Goal: Find specific page/section: Find specific page/section

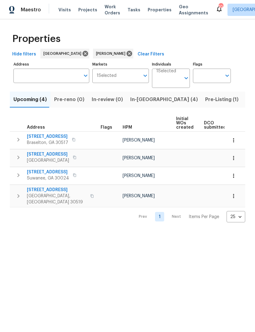
click at [42, 159] on span "Gainesville, GA 30504" at bounding box center [48, 160] width 42 height 6
click at [234, 161] on icon "button" at bounding box center [234, 158] width 6 height 6
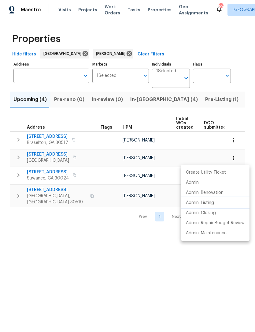
click at [210, 205] on p "Admin: Listing" at bounding box center [200, 203] width 28 height 6
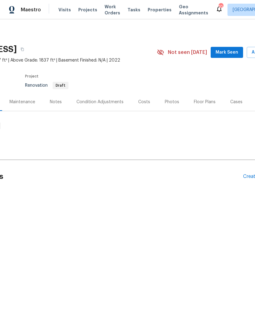
click at [233, 53] on span "Mark Seen" at bounding box center [227, 53] width 23 height 8
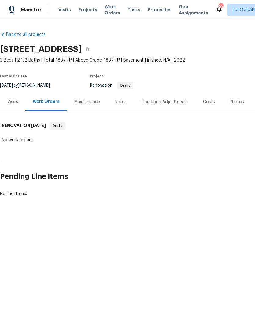
click at [93, 102] on div "Maintenance" at bounding box center [87, 102] width 26 height 6
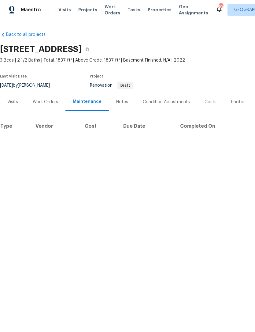
click at [125, 102] on div "Notes" at bounding box center [122, 102] width 12 height 6
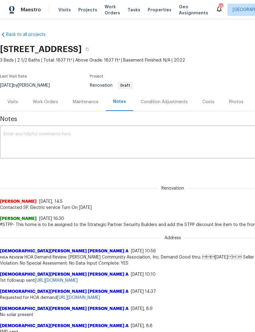
click at [51, 105] on div "Work Orders" at bounding box center [45, 102] width 25 height 6
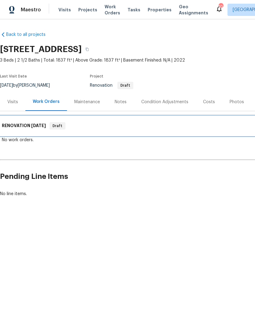
click at [39, 126] on span "[DATE]" at bounding box center [38, 125] width 15 height 4
